Goal: Task Accomplishment & Management: Manage account settings

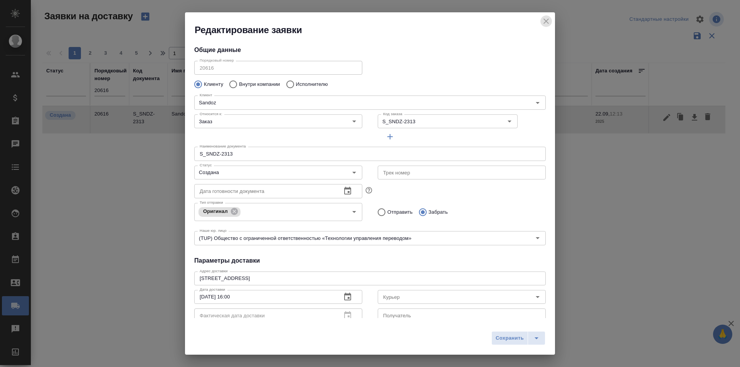
click at [545, 20] on icon "close" at bounding box center [545, 20] width 5 height 5
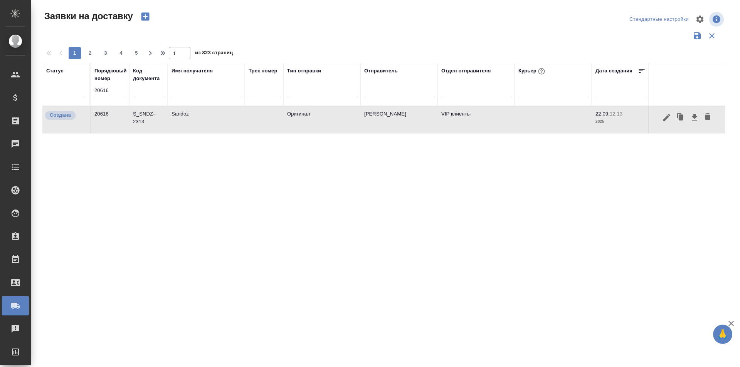
click at [115, 89] on input "20616" at bounding box center [109, 90] width 31 height 11
paste input "22"
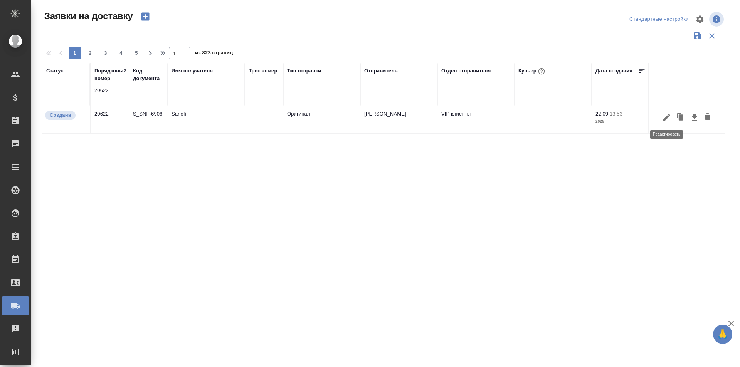
type input "20622"
click at [665, 120] on icon "button" at bounding box center [666, 117] width 7 height 7
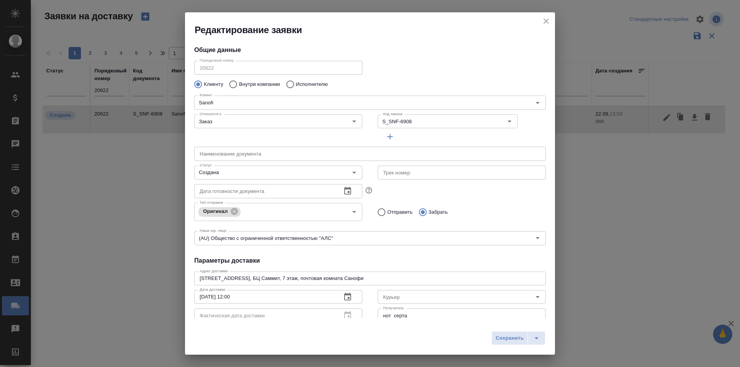
type input "Ternovaia Elena"
type input "[PERSON_NAME]"
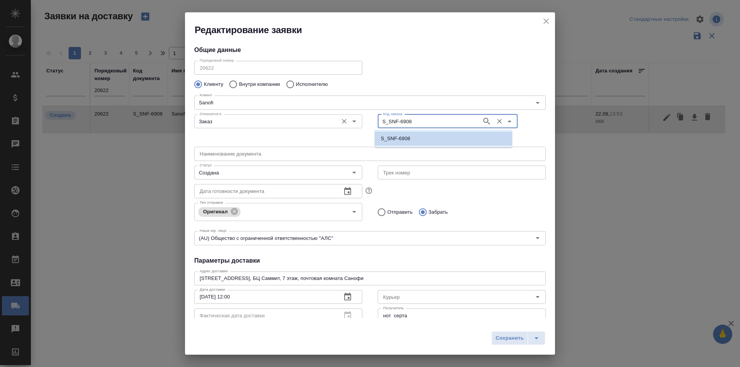
drag, startPoint x: 399, startPoint y: 124, endPoint x: 331, endPoint y: 124, distance: 68.2
click at [331, 124] on div "Относится к: Заказ Относится к: Код заказа S_SNF-6908 Код заказа" at bounding box center [369, 128] width 367 height 48
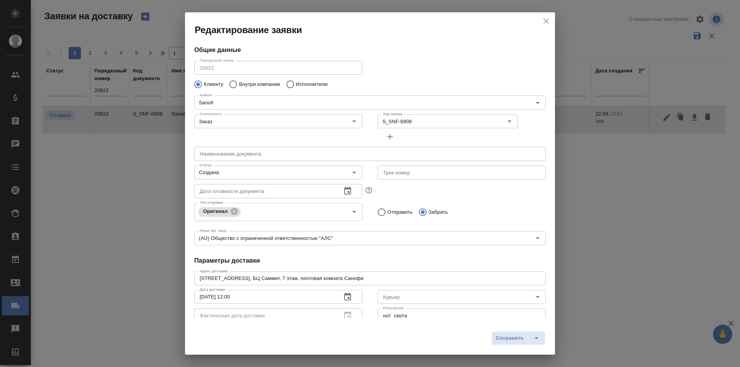
click at [545, 23] on icon "close" at bounding box center [545, 20] width 5 height 5
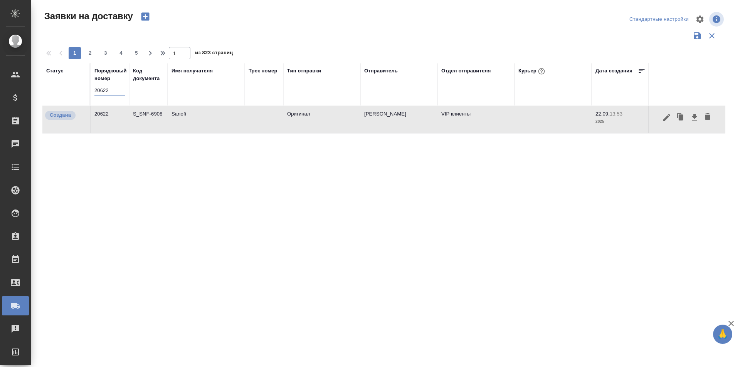
click at [102, 89] on input "20622" at bounding box center [109, 90] width 31 height 11
paste input "598"
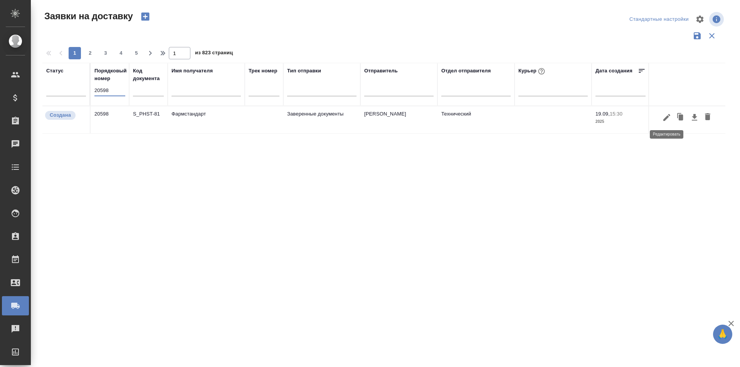
type input "20598"
click at [668, 120] on icon "button" at bounding box center [666, 117] width 9 height 9
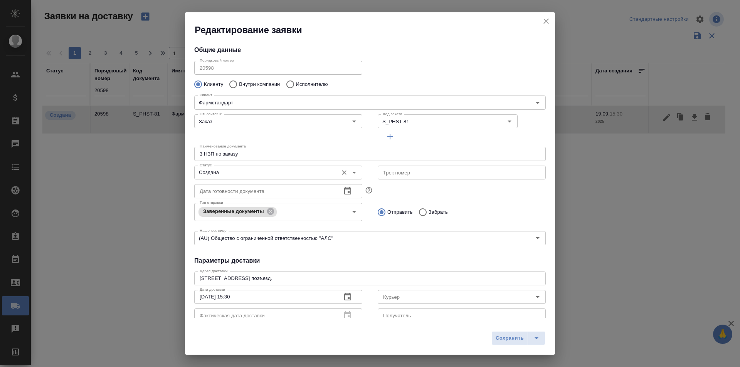
click at [246, 172] on input "Создана" at bounding box center [266, 172] width 138 height 9
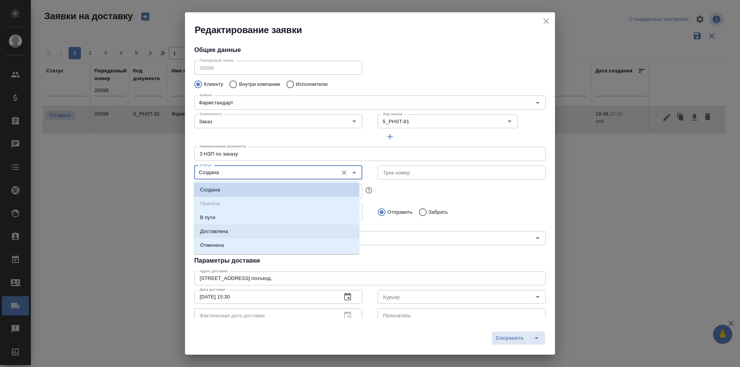
click at [239, 235] on li "Доставлена" at bounding box center [276, 232] width 165 height 14
type input "Доставлена"
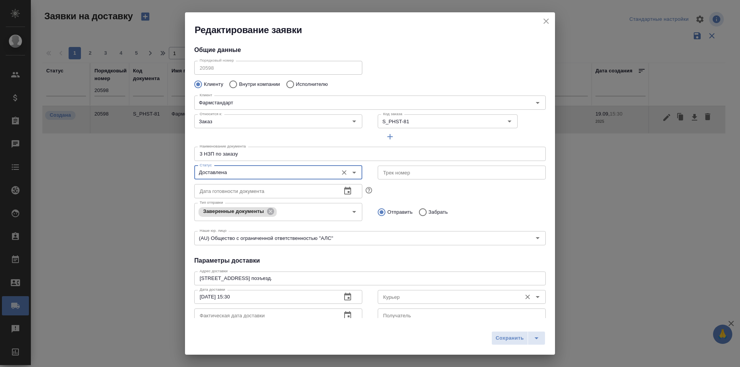
click at [390, 299] on input "Курьер" at bounding box center [449, 296] width 138 height 9
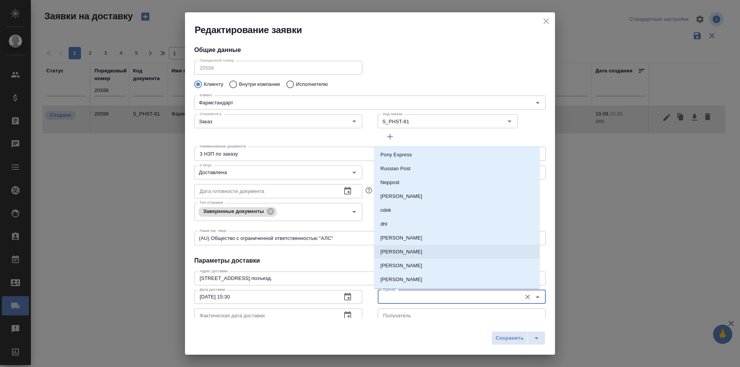
click at [408, 245] on li "[PERSON_NAME]" at bounding box center [456, 252] width 165 height 14
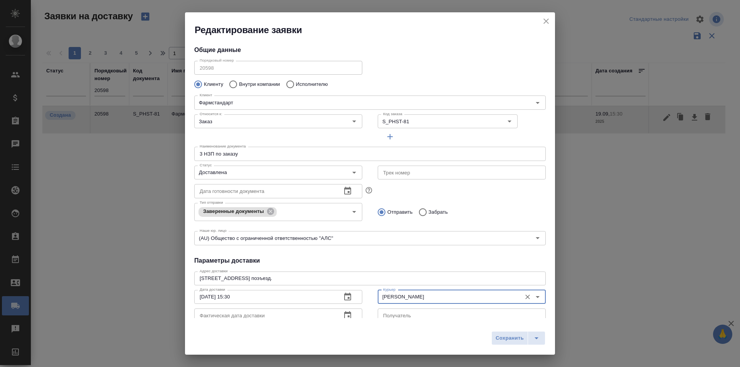
click at [420, 302] on div "[PERSON_NAME]" at bounding box center [462, 297] width 168 height 14
click at [418, 293] on input "[PERSON_NAME]" at bounding box center [449, 296] width 138 height 9
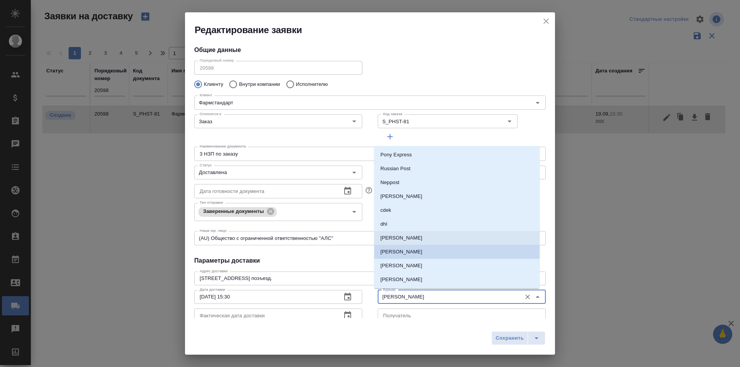
click at [405, 237] on p "[PERSON_NAME]" at bounding box center [401, 238] width 42 height 8
type input "[PERSON_NAME]"
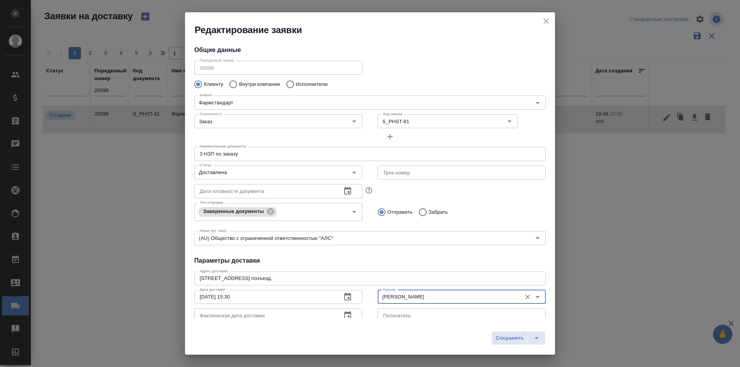
click at [497, 340] on span "Сохранить" at bounding box center [510, 338] width 28 height 9
type input "Создана"
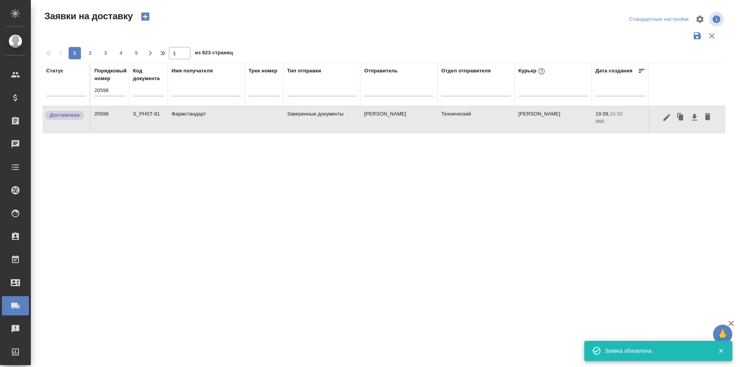
click at [123, 89] on input "20598" at bounding box center [109, 90] width 31 height 11
paste input "616"
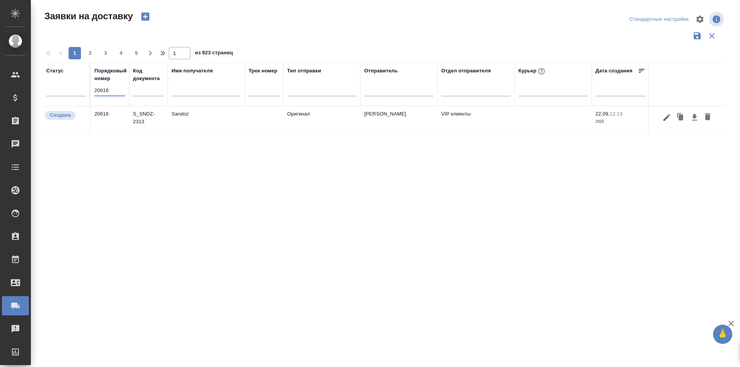
type input "20616"
click at [664, 119] on icon "button" at bounding box center [666, 117] width 7 height 7
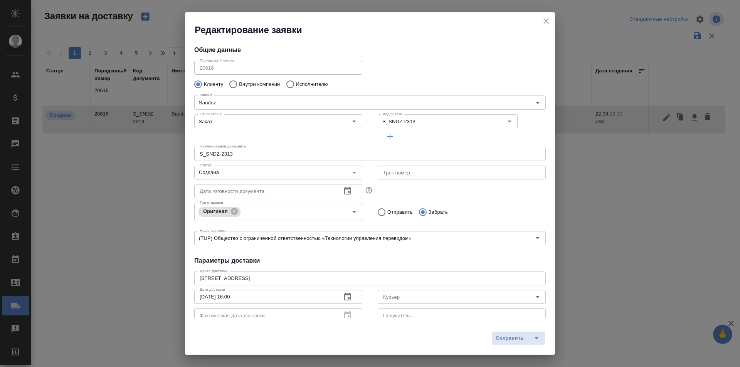
type input "[PERSON_NAME]"
type input "[PHONE_NUMBER]"
click at [269, 180] on div "Дата готовности документа Дата готовности документа" at bounding box center [277, 190] width 183 height 34
click at [268, 176] on input "Создана" at bounding box center [266, 172] width 138 height 9
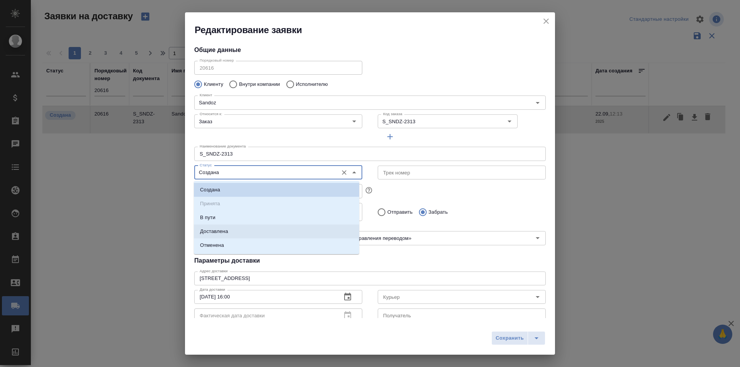
click at [237, 232] on li "Доставлена" at bounding box center [276, 232] width 165 height 14
type input "Доставлена"
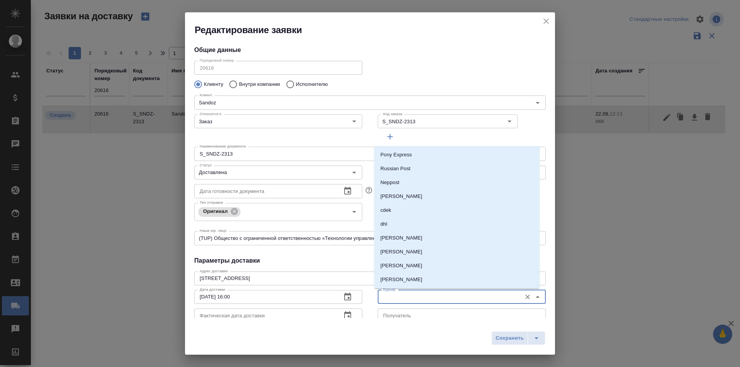
click at [410, 295] on input "Курьер" at bounding box center [449, 296] width 138 height 9
click at [417, 242] on li "[PERSON_NAME]" at bounding box center [456, 238] width 165 height 14
type input "[PERSON_NAME]"
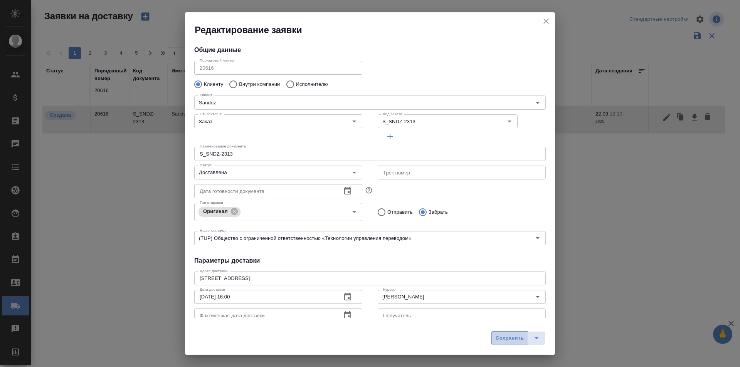
click at [510, 341] on span "Сохранить" at bounding box center [510, 338] width 28 height 9
type input "Создана"
